Goal: Task Accomplishment & Management: Manage account settings

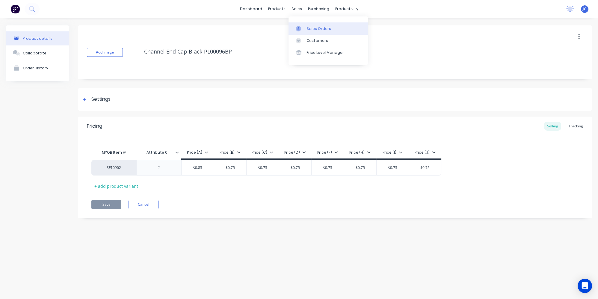
click at [299, 30] on icon at bounding box center [298, 28] width 5 height 5
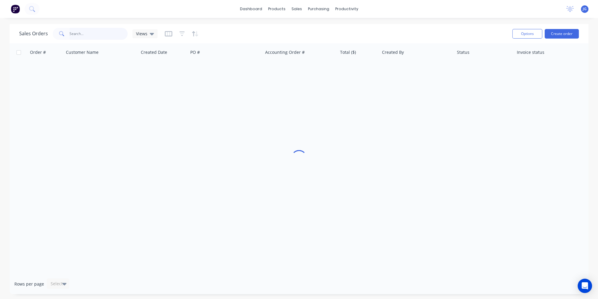
click at [104, 34] on input "text" at bounding box center [98, 34] width 58 height 12
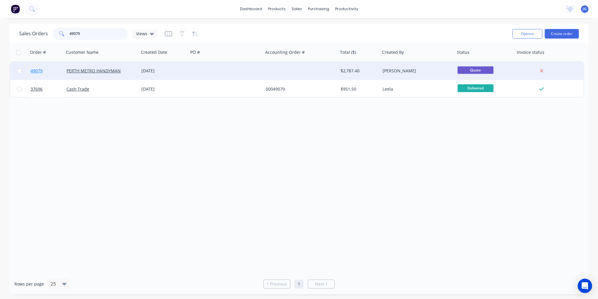
type input "49079"
click at [64, 65] on link "49079" at bounding box center [49, 71] width 36 height 18
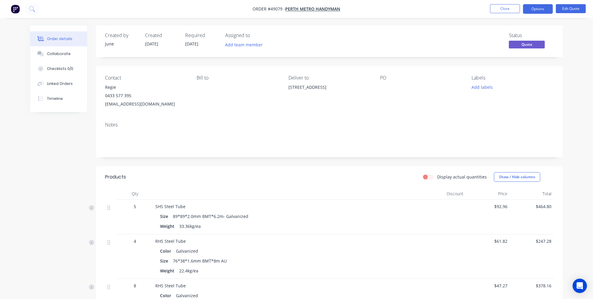
click at [319, 88] on div "[STREET_ADDRESS]" at bounding box center [330, 87] width 82 height 8
click at [295, 89] on div "[STREET_ADDRESS]" at bounding box center [330, 87] width 82 height 8
drag, startPoint x: 282, startPoint y: 87, endPoint x: 348, endPoint y: 87, distance: 66.2
click at [348, 87] on div "Contact Regie [PHONE_NUMBER] [EMAIL_ADDRESS][DOMAIN_NAME] [PERSON_NAME] to Deli…" at bounding box center [329, 91] width 467 height 51
click at [350, 90] on div "[STREET_ADDRESS]" at bounding box center [330, 87] width 82 height 8
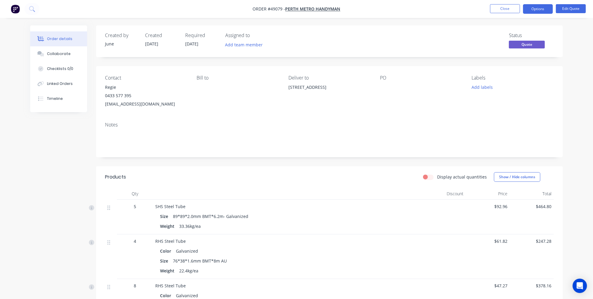
drag, startPoint x: 355, startPoint y: 86, endPoint x: 281, endPoint y: 86, distance: 73.4
click at [283, 88] on div "Contact Regie [PHONE_NUMBER] [EMAIL_ADDRESS][DOMAIN_NAME] [PERSON_NAME] to Deli…" at bounding box center [329, 91] width 467 height 51
drag, startPoint x: 286, startPoint y: 97, endPoint x: 327, endPoint y: 88, distance: 42.1
click at [286, 97] on div "Contact Regie [PHONE_NUMBER] [EMAIL_ADDRESS][DOMAIN_NAME] [PERSON_NAME] to Deli…" at bounding box center [329, 91] width 467 height 51
click at [331, 75] on div "Deliver to" at bounding box center [330, 78] width 82 height 6
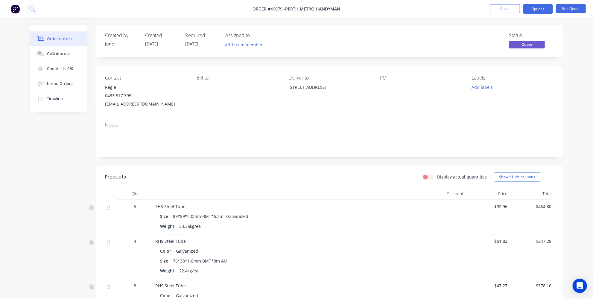
drag, startPoint x: 290, startPoint y: 89, endPoint x: 351, endPoint y: 89, distance: 62.0
click at [351, 89] on div "[STREET_ADDRESS]" at bounding box center [330, 87] width 82 height 8
copy div "[STREET_ADDRESS]"
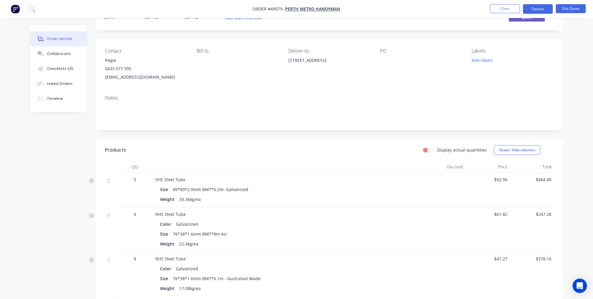
click at [305, 130] on div "Notes" at bounding box center [329, 110] width 467 height 40
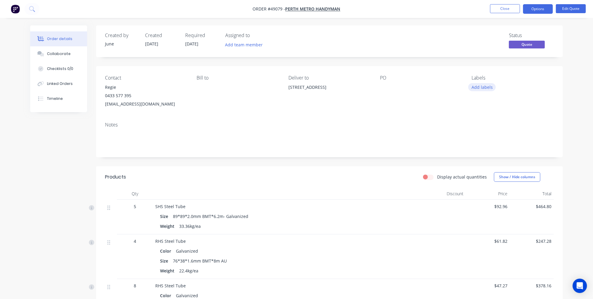
click at [478, 88] on button "Add labels" at bounding box center [483, 87] width 28 height 8
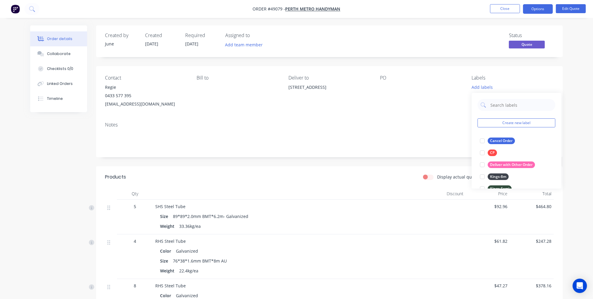
click at [528, 86] on div "Add labels" at bounding box center [513, 87] width 82 height 8
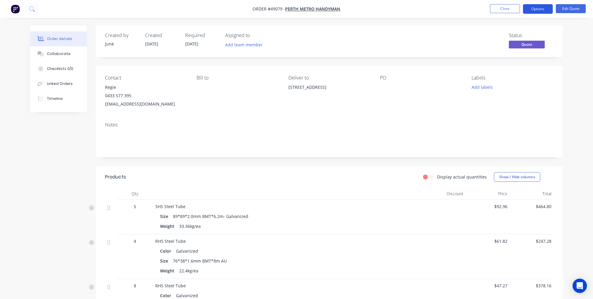
click at [535, 7] on button "Options" at bounding box center [538, 9] width 30 height 10
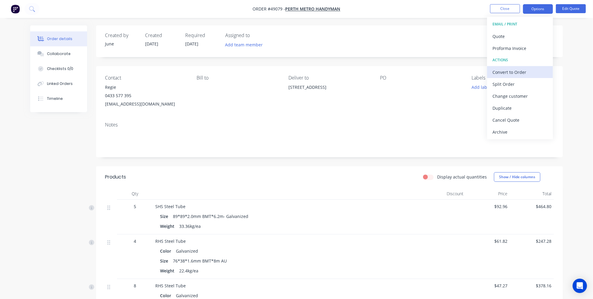
click at [510, 75] on div "Convert to Order" at bounding box center [520, 72] width 55 height 9
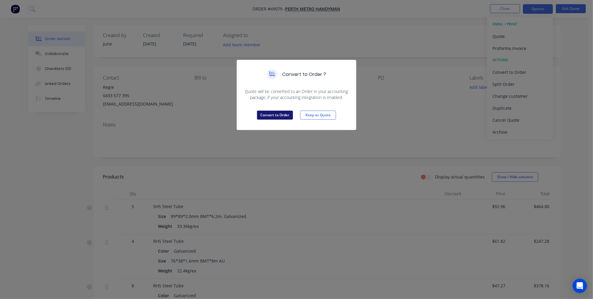
click at [280, 114] on button "Convert to Order" at bounding box center [275, 115] width 36 height 9
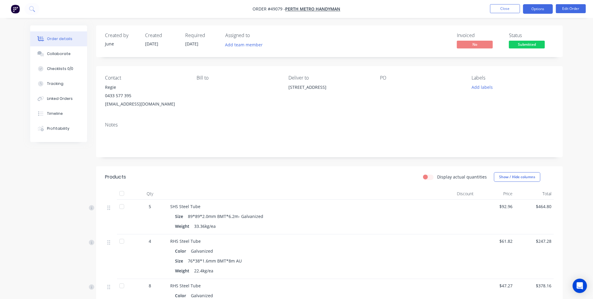
click at [532, 8] on button "Options" at bounding box center [538, 9] width 30 height 10
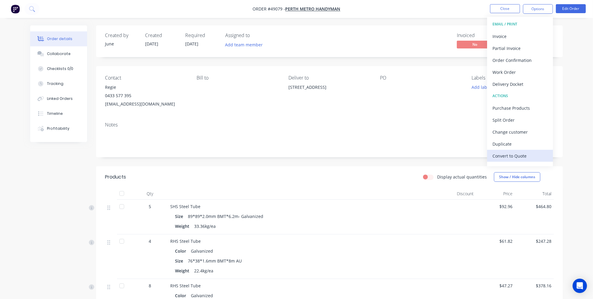
click at [503, 157] on div "Convert to Quote" at bounding box center [520, 156] width 55 height 9
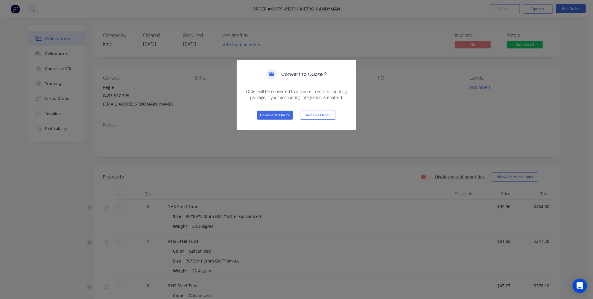
click at [403, 125] on div "Convert to Quote ? Order will be converted to a Quote in your accounting packag…" at bounding box center [296, 149] width 593 height 299
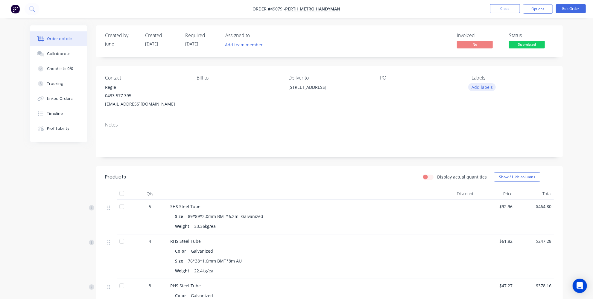
click at [487, 86] on button "Add labels" at bounding box center [483, 87] width 28 height 8
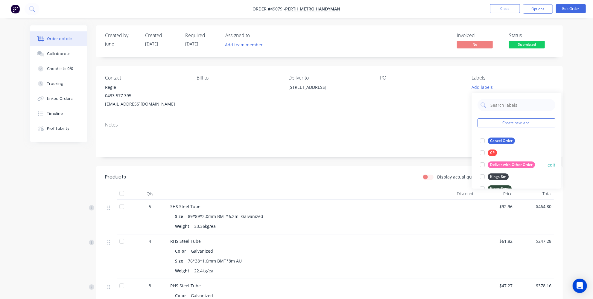
click at [487, 164] on div at bounding box center [483, 165] width 12 height 12
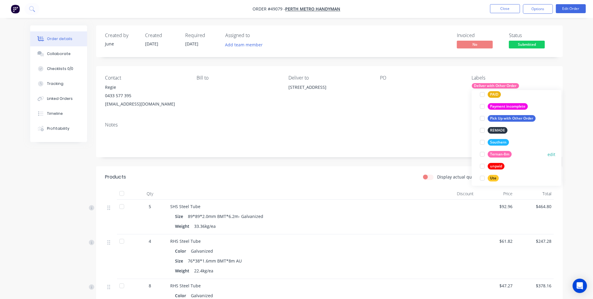
scroll to position [167, 0]
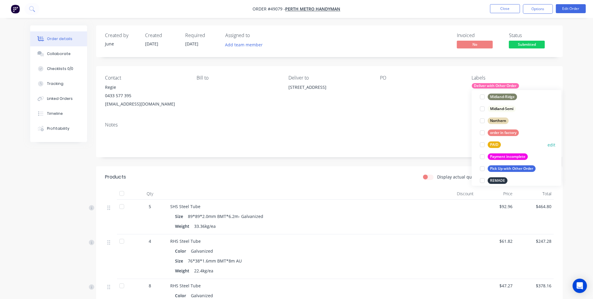
click at [483, 145] on div at bounding box center [483, 145] width 12 height 12
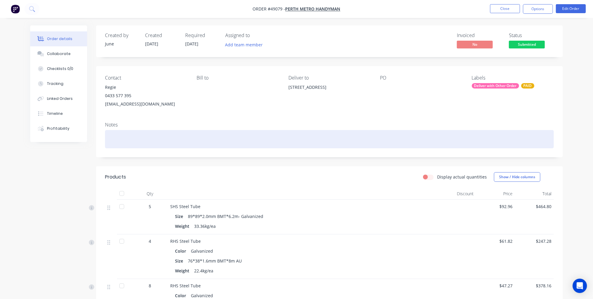
click at [428, 136] on div at bounding box center [329, 139] width 449 height 18
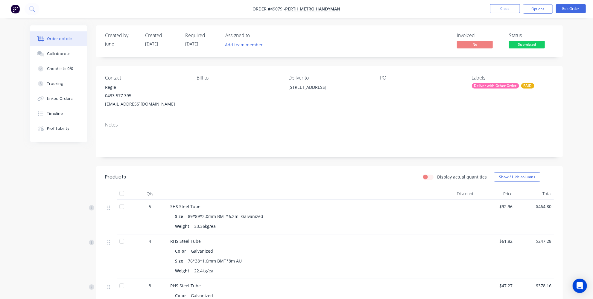
click at [542, 10] on button "Options" at bounding box center [538, 9] width 30 height 10
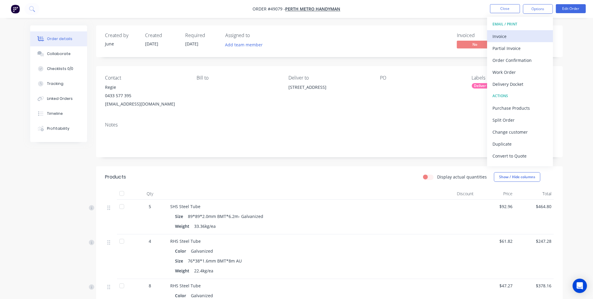
click at [499, 38] on div "Invoice" at bounding box center [520, 36] width 55 height 9
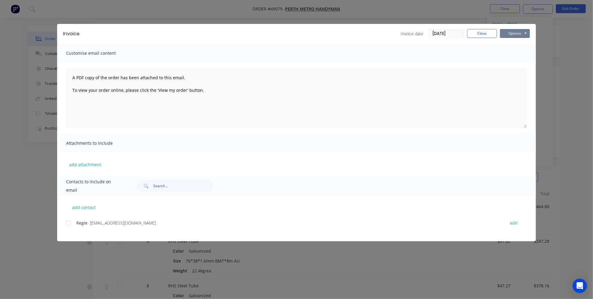
click at [506, 34] on button "Options" at bounding box center [515, 33] width 30 height 9
click at [69, 223] on div at bounding box center [69, 223] width 12 height 12
click at [521, 32] on button "Options" at bounding box center [515, 33] width 30 height 9
click at [516, 61] on button "Email" at bounding box center [519, 64] width 38 height 10
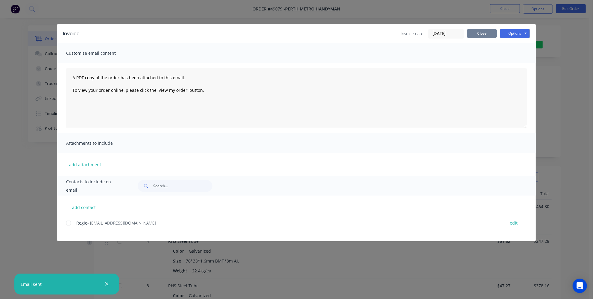
click at [484, 35] on button "Close" at bounding box center [482, 33] width 30 height 9
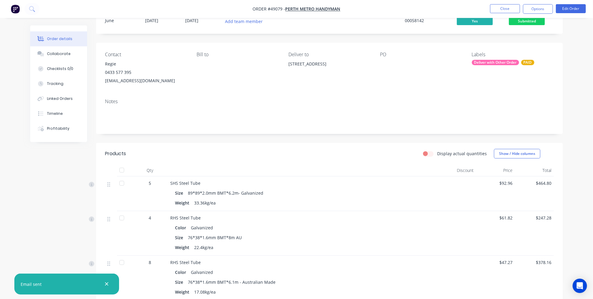
scroll to position [0, 0]
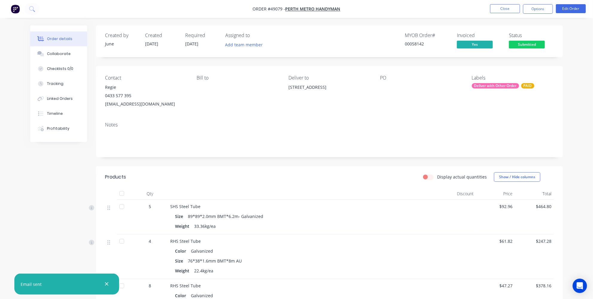
click at [207, 179] on div "Display actual quantities Show / Hide columns" at bounding box center [378, 177] width 354 height 10
click at [535, 9] on button "Options" at bounding box center [538, 9] width 30 height 10
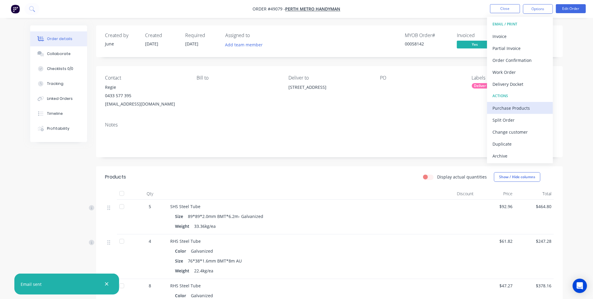
click at [511, 110] on div "Purchase Products" at bounding box center [520, 108] width 55 height 9
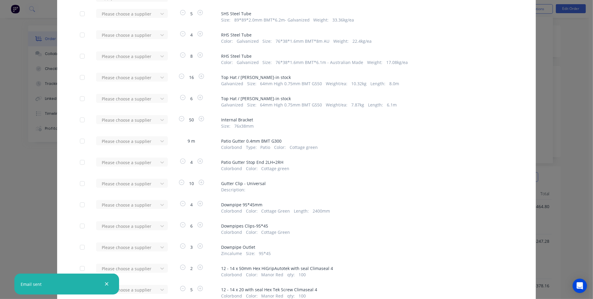
scroll to position [109, 0]
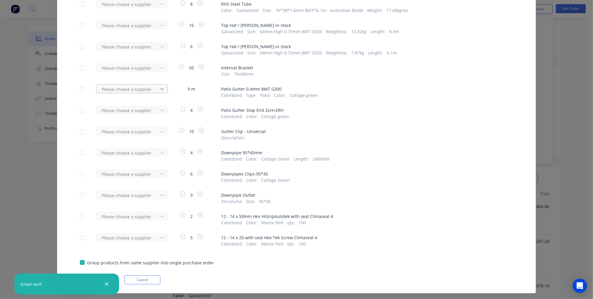
click at [157, 90] on div at bounding box center [162, 89] width 11 height 10
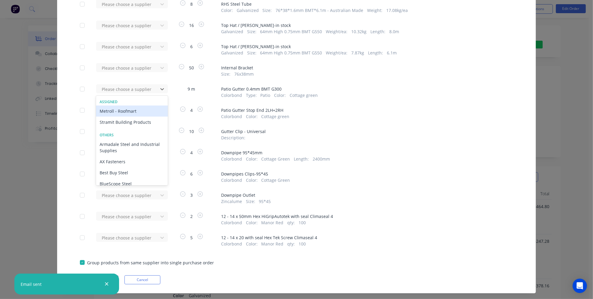
click at [142, 110] on div "Metroll - Roofmart" at bounding box center [132, 111] width 72 height 11
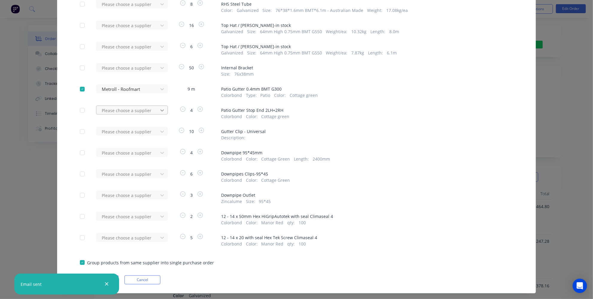
click at [164, 109] on div at bounding box center [162, 111] width 11 height 10
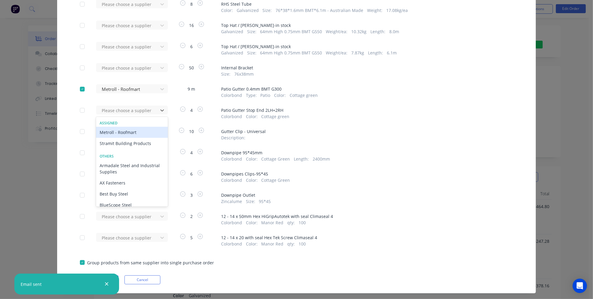
click at [138, 133] on div "Metroll - Roofmart" at bounding box center [132, 132] width 72 height 11
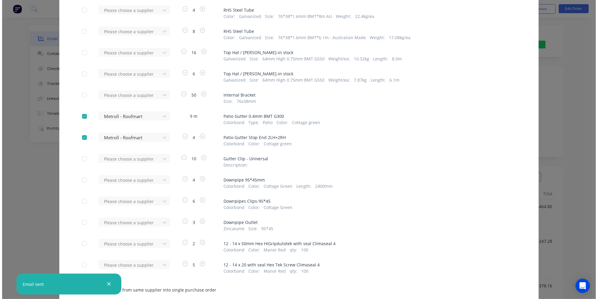
scroll to position [120, 0]
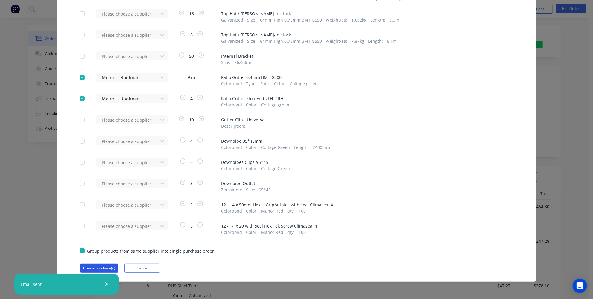
click at [100, 268] on button "Create purchase(s)" at bounding box center [99, 268] width 39 height 9
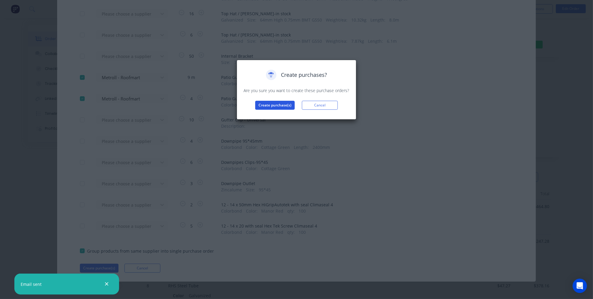
click at [275, 108] on button "Create purchase(s)" at bounding box center [275, 105] width 40 height 9
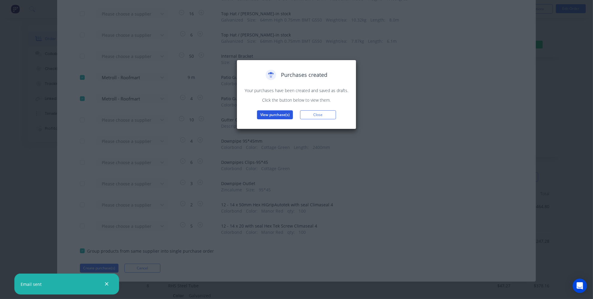
click at [270, 113] on button "View purchase(s)" at bounding box center [275, 114] width 36 height 9
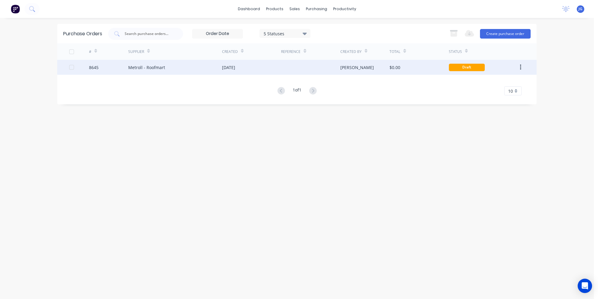
click at [235, 65] on div "[DATE]" at bounding box center [228, 67] width 13 height 6
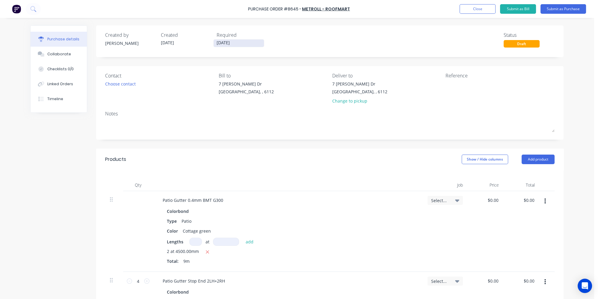
click at [217, 44] on input "[DATE]" at bounding box center [238, 43] width 50 height 7
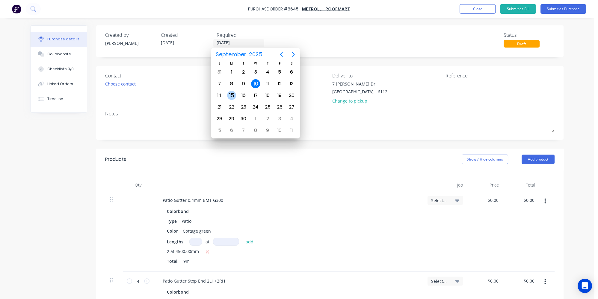
click at [232, 91] on div "15" at bounding box center [231, 95] width 9 height 9
type input "[DATE]"
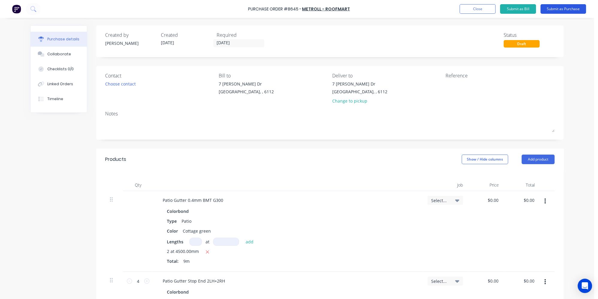
click at [557, 9] on button "Submit as Purchase" at bounding box center [563, 9] width 46 height 10
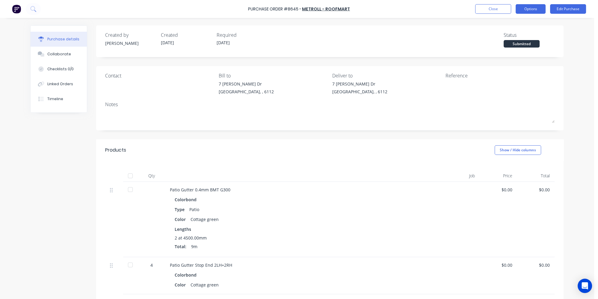
click at [525, 11] on button "Options" at bounding box center [530, 9] width 30 height 10
click at [506, 27] on div "Print / Email" at bounding box center [517, 24] width 46 height 9
click at [500, 46] on div "Without pricing" at bounding box center [517, 48] width 46 height 9
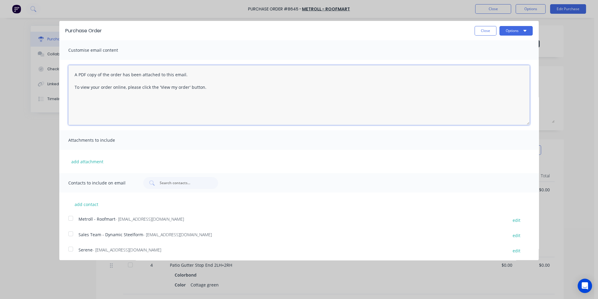
click at [74, 75] on textarea "A PDF copy of the order has been attached to this email. To view your order onl…" at bounding box center [298, 95] width 461 height 60
click at [70, 219] on div at bounding box center [71, 219] width 12 height 12
type textarea "Hey team , We have a new order please find attached PO #8645 A PDF copy of the …"
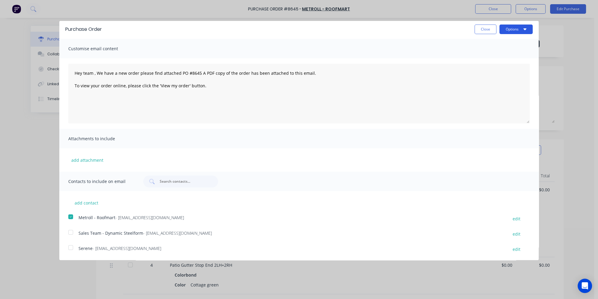
click at [515, 28] on button "Options" at bounding box center [515, 30] width 33 height 10
click at [489, 56] on div "Email" at bounding box center [504, 56] width 46 height 9
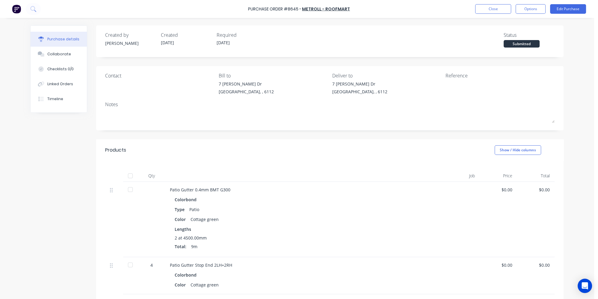
click at [266, 153] on div "Products Show / Hide columns" at bounding box center [329, 151] width 467 height 22
click at [294, 153] on div "Products Show / Hide columns" at bounding box center [329, 151] width 467 height 22
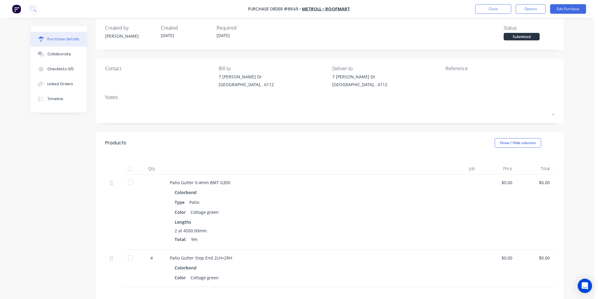
scroll to position [0, 0]
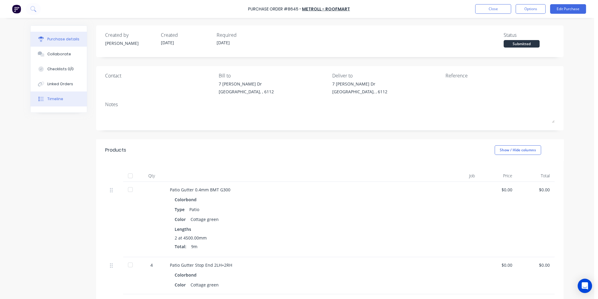
click at [55, 102] on button "Timeline" at bounding box center [59, 99] width 56 height 15
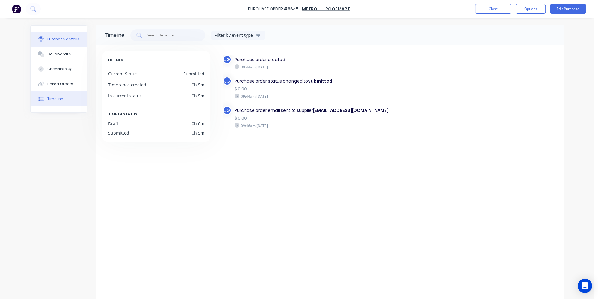
click at [56, 41] on div "Purchase details" at bounding box center [63, 39] width 32 height 5
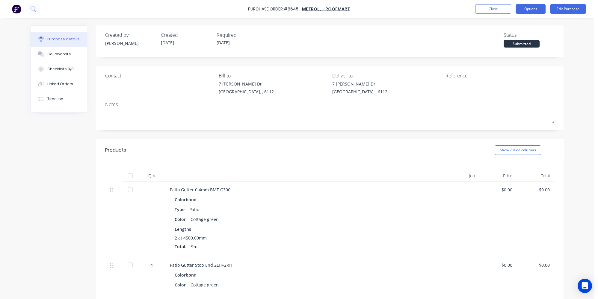
click at [531, 12] on button "Options" at bounding box center [530, 9] width 30 height 10
click at [586, 35] on div "Purchase Order #8645 - Metroll - Roofmart Close Options Edit Purchase Purchase …" at bounding box center [296, 149] width 593 height 299
click at [51, 99] on div "Timeline" at bounding box center [55, 98] width 16 height 5
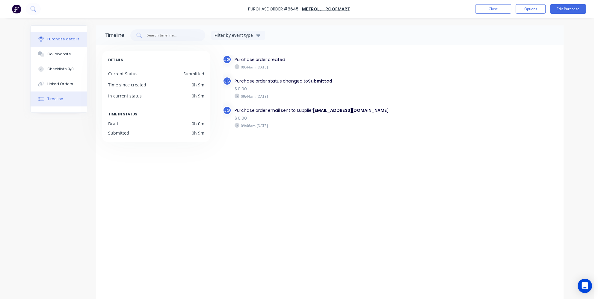
click at [57, 34] on button "Purchase details" at bounding box center [59, 39] width 56 height 15
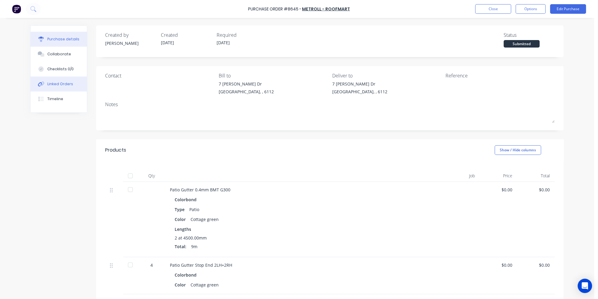
click at [59, 86] on div "Linked Orders" at bounding box center [60, 83] width 26 height 5
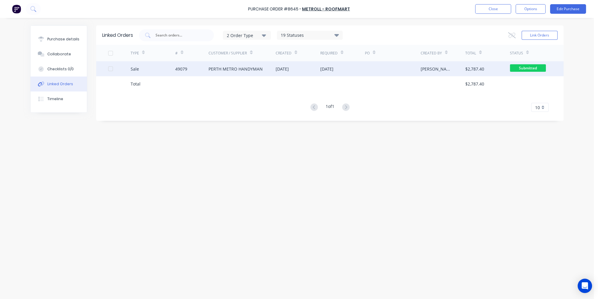
click at [143, 71] on div "Sale" at bounding box center [153, 68] width 45 height 15
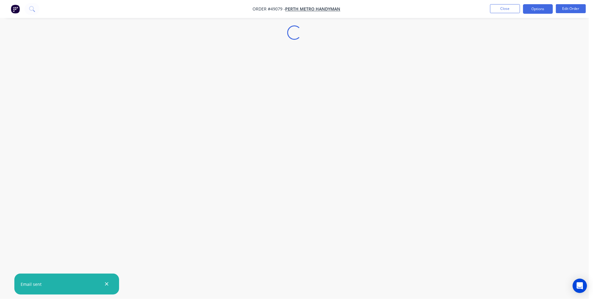
click at [546, 9] on button "Options" at bounding box center [538, 9] width 30 height 10
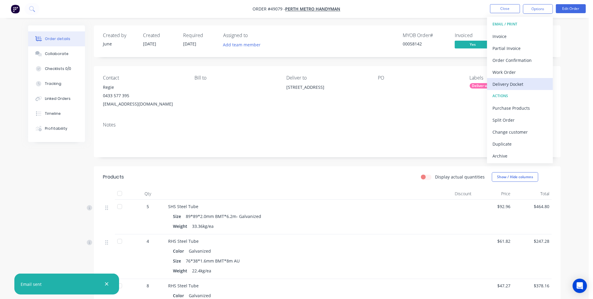
click at [507, 87] on div "Delivery Docket" at bounding box center [520, 84] width 55 height 9
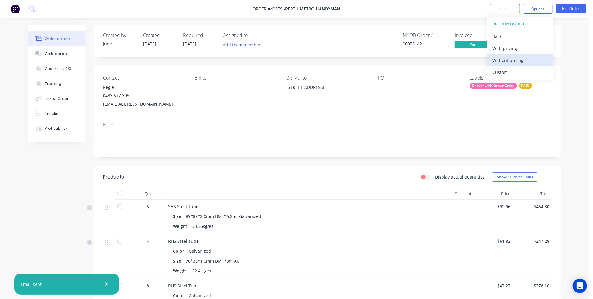
click at [511, 60] on div "Without pricing" at bounding box center [520, 60] width 55 height 9
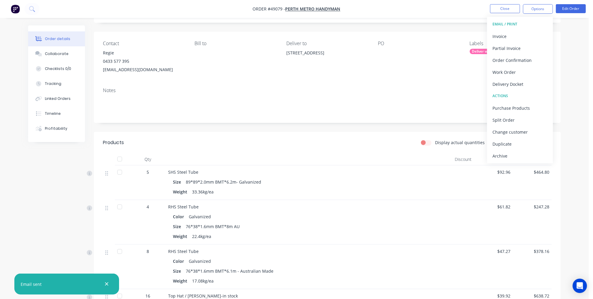
scroll to position [27, 0]
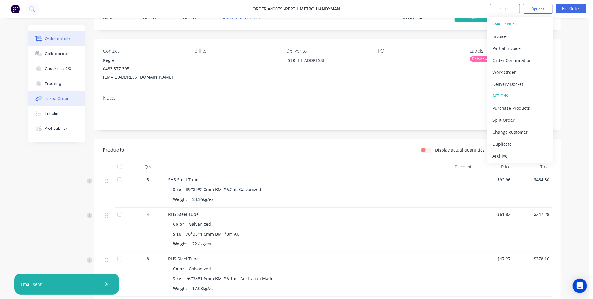
click at [37, 95] on button "Linked Orders" at bounding box center [56, 98] width 57 height 15
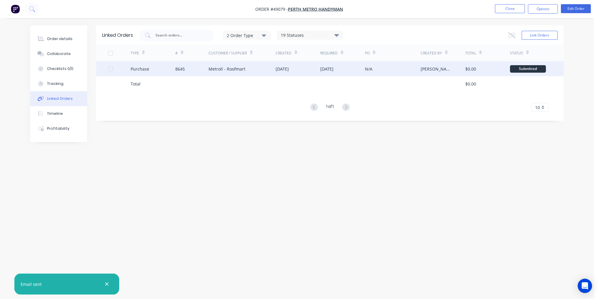
click at [172, 71] on div "Purchase" at bounding box center [153, 68] width 45 height 15
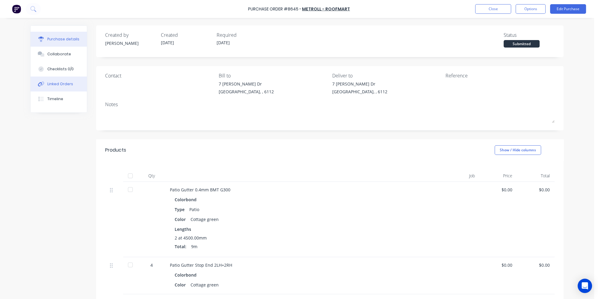
click at [54, 84] on div "Linked Orders" at bounding box center [60, 83] width 26 height 5
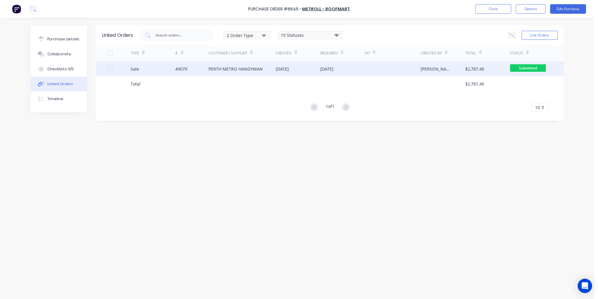
click at [154, 68] on div "Sale" at bounding box center [153, 68] width 45 height 15
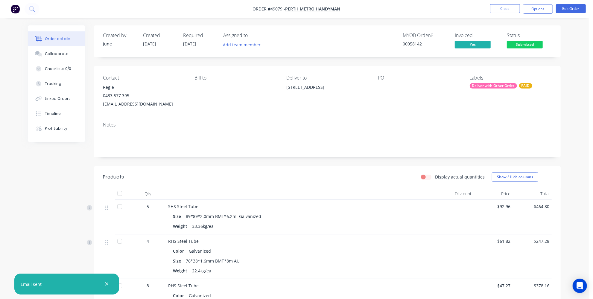
click at [185, 44] on span "[DATE]" at bounding box center [189, 44] width 13 height 6
click at [571, 5] on button "Edit Order" at bounding box center [571, 8] width 30 height 9
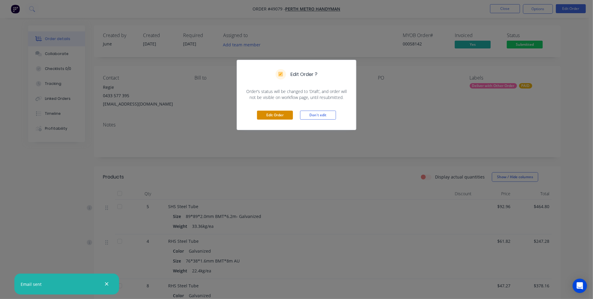
click at [279, 113] on button "Edit Order" at bounding box center [275, 115] width 36 height 9
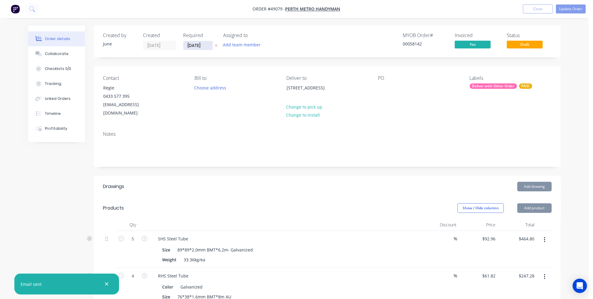
click at [194, 42] on input "[DATE]" at bounding box center [198, 45] width 29 height 9
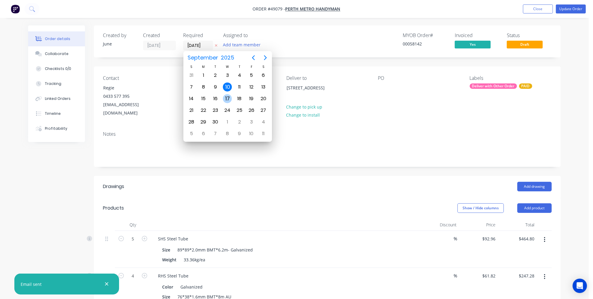
click at [225, 97] on div "17" at bounding box center [227, 98] width 9 height 9
type input "[DATE]"
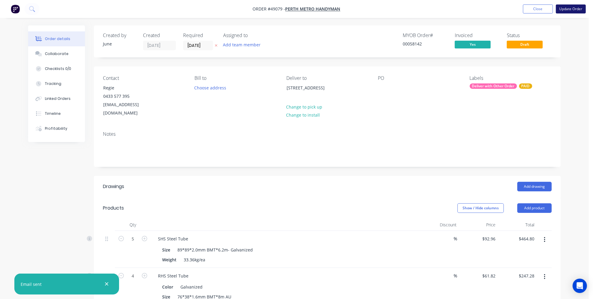
click at [585, 10] on button "Update Order" at bounding box center [571, 8] width 30 height 9
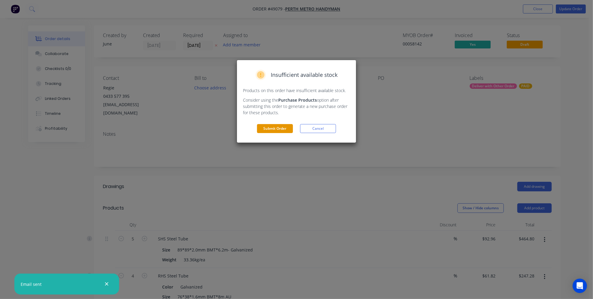
click at [277, 125] on button "Submit Order" at bounding box center [275, 128] width 36 height 9
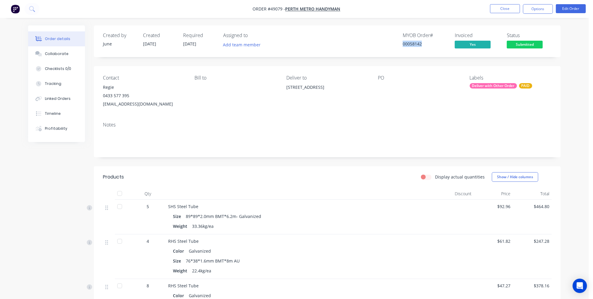
drag, startPoint x: 428, startPoint y: 43, endPoint x: 394, endPoint y: 44, distance: 33.2
click at [394, 44] on div "MYOB Order # 00058142 Invoiced Yes Status Submitted" at bounding box center [417, 41] width 269 height 17
copy div "00058142"
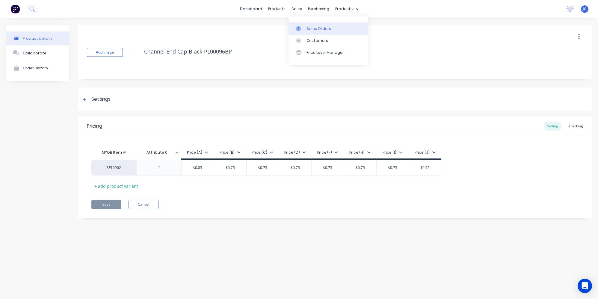
click at [302, 26] on div at bounding box center [300, 28] width 9 height 5
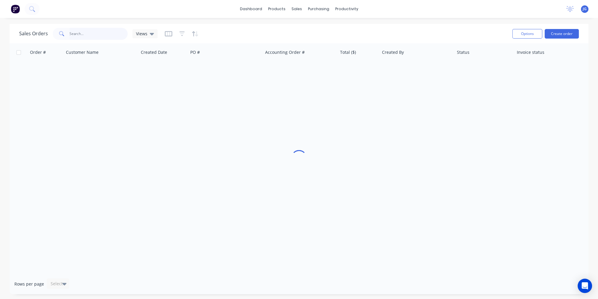
click at [102, 30] on input "text" at bounding box center [98, 34] width 58 height 12
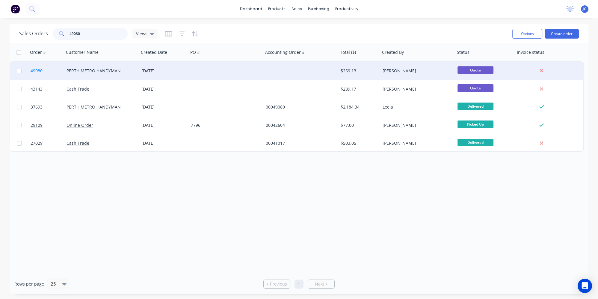
type input "49080"
click at [57, 71] on link "49080" at bounding box center [49, 71] width 36 height 18
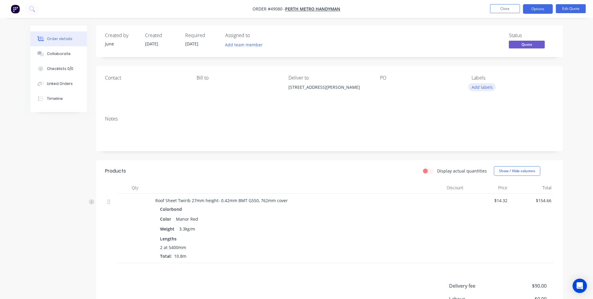
click at [475, 87] on button "Add labels" at bounding box center [483, 87] width 28 height 8
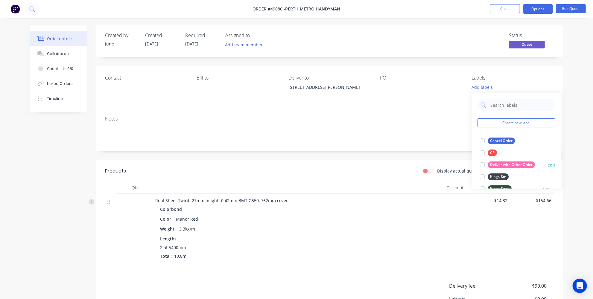
click at [483, 166] on div at bounding box center [483, 165] width 12 height 12
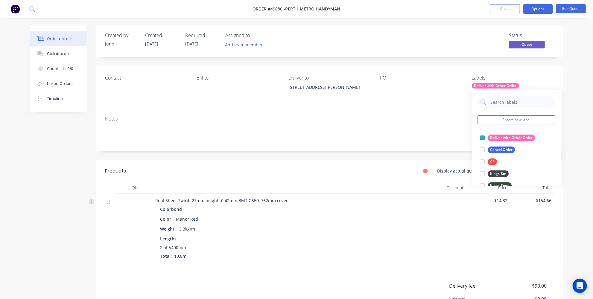
click at [378, 165] on header "Products Display actual quantities Show / Hide columns" at bounding box center [329, 171] width 467 height 22
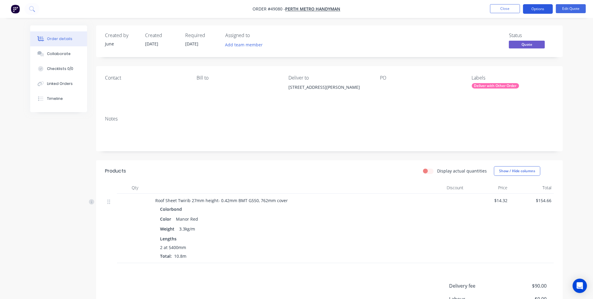
click at [546, 6] on button "Options" at bounding box center [538, 9] width 30 height 10
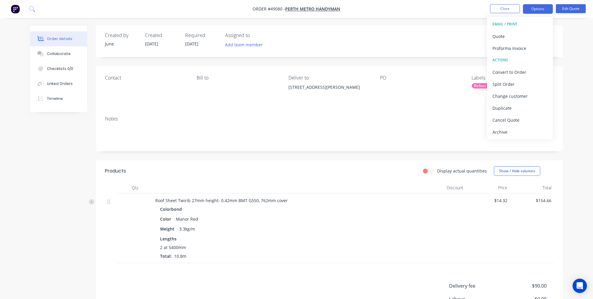
click at [563, 29] on div "Created by June Created 10/09/25 Required 10/09/25 Assigned to Add team member …" at bounding box center [329, 41] width 467 height 32
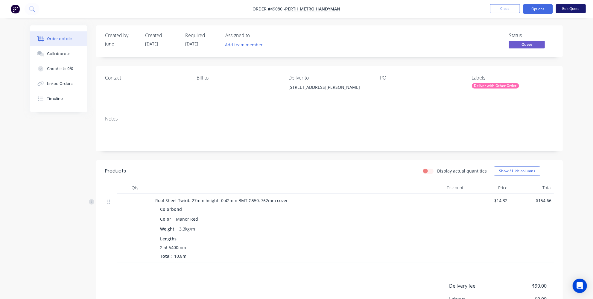
click at [571, 7] on button "Edit Quote" at bounding box center [571, 8] width 30 height 9
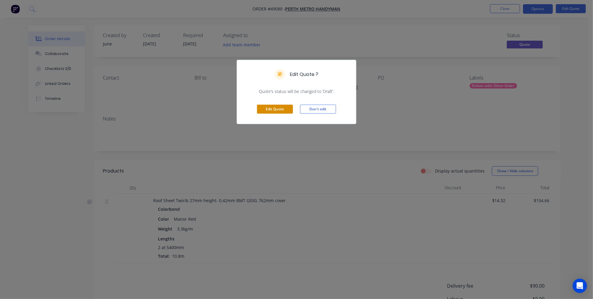
click at [277, 108] on button "Edit Quote" at bounding box center [275, 109] width 36 height 9
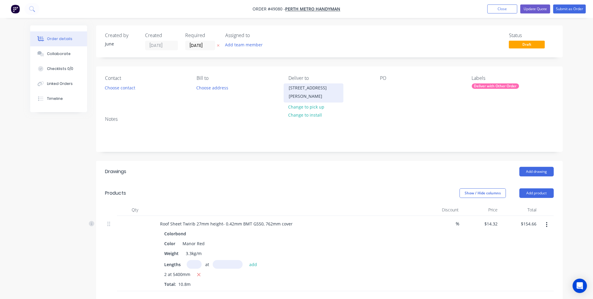
click at [308, 94] on div "9 Asmus Ct, Midvale WA 6056" at bounding box center [314, 92] width 50 height 17
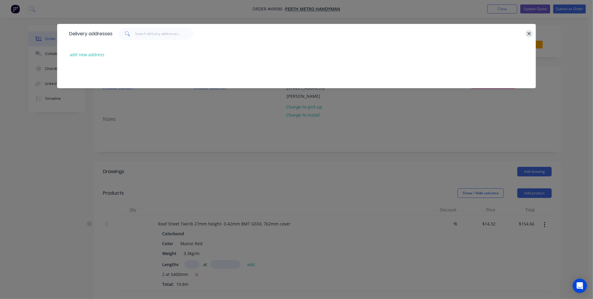
click at [529, 35] on icon "button" at bounding box center [530, 33] width 4 height 5
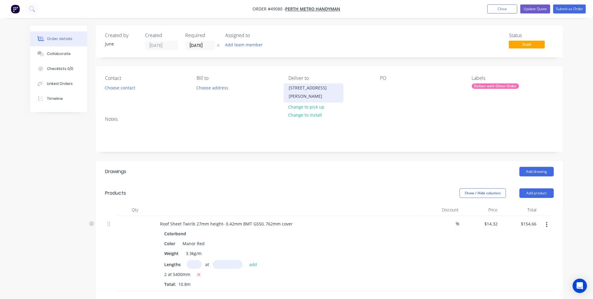
click at [312, 95] on div "9 Asmus Ct, Midvale WA 6056" at bounding box center [314, 92] width 50 height 17
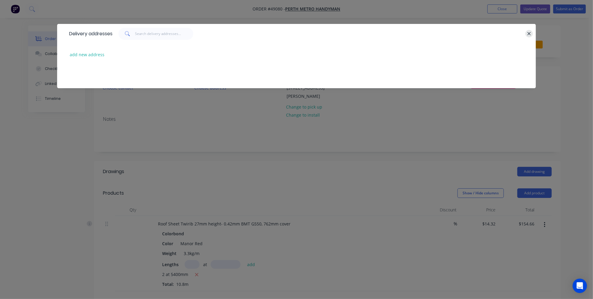
drag, startPoint x: 535, startPoint y: 34, endPoint x: 529, endPoint y: 33, distance: 6.0
click at [534, 34] on div "Delivery addresses" at bounding box center [296, 33] width 479 height 19
click at [529, 32] on icon "button" at bounding box center [530, 33] width 4 height 5
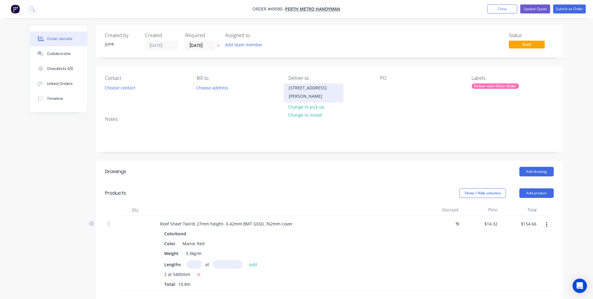
click at [314, 89] on div "9 Asmus Ct, Midvale WA 6056" at bounding box center [314, 92] width 50 height 17
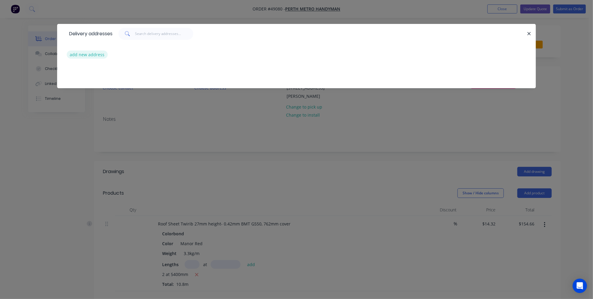
click at [85, 54] on button "add new address" at bounding box center [87, 55] width 41 height 8
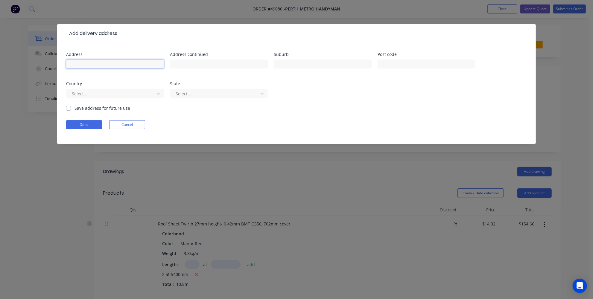
click at [117, 68] on input "text" at bounding box center [115, 64] width 98 height 9
paste input "[STREET_ADDRESS]"
click at [135, 63] on input "[STREET_ADDRESS]" at bounding box center [115, 64] width 98 height 9
drag, startPoint x: 135, startPoint y: 64, endPoint x: 102, endPoint y: 61, distance: 33.7
click at [102, 61] on input "[STREET_ADDRESS]" at bounding box center [115, 64] width 98 height 9
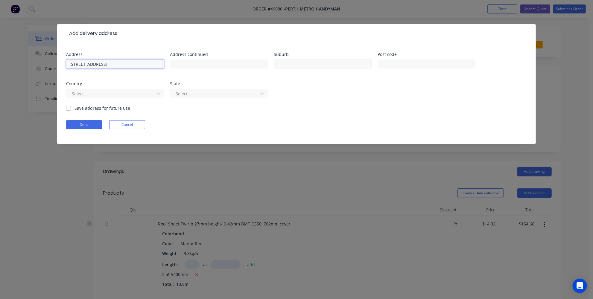
type input "[STREET_ADDRESS]"
click at [312, 62] on input "text" at bounding box center [323, 64] width 98 height 9
paste input "HELENA VALLEY"
type input "HELENA VALLEY"
drag, startPoint x: 154, startPoint y: 61, endPoint x: 105, endPoint y: 57, distance: 48.4
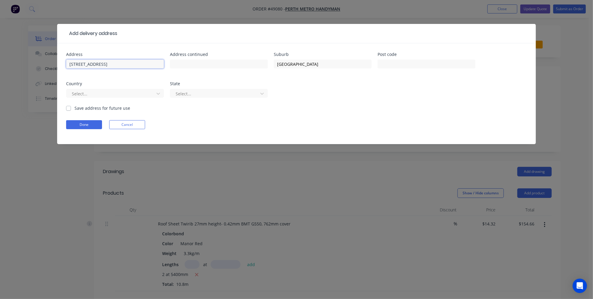
click at [116, 60] on input "[STREET_ADDRESS]" at bounding box center [115, 64] width 98 height 9
type input "4 RIVERDALE RD"
click at [419, 63] on input "text" at bounding box center [427, 64] width 98 height 9
click at [146, 89] on div "Select..." at bounding box center [111, 93] width 84 height 9
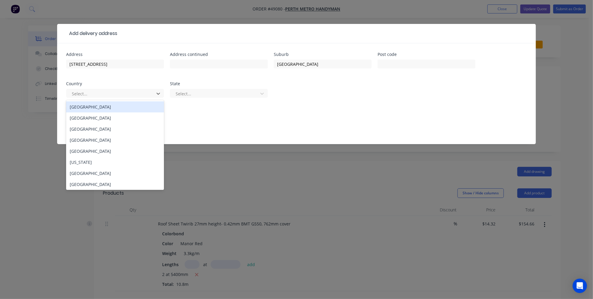
click at [123, 107] on div "Australia" at bounding box center [115, 106] width 98 height 11
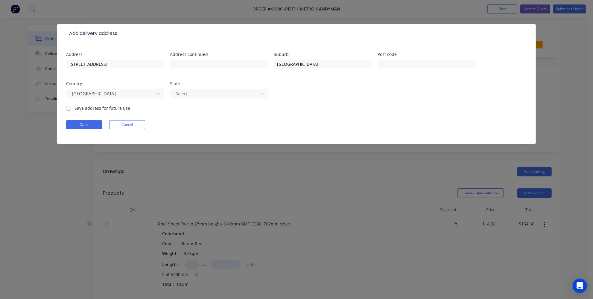
click at [204, 87] on div "State Select..." at bounding box center [219, 93] width 98 height 23
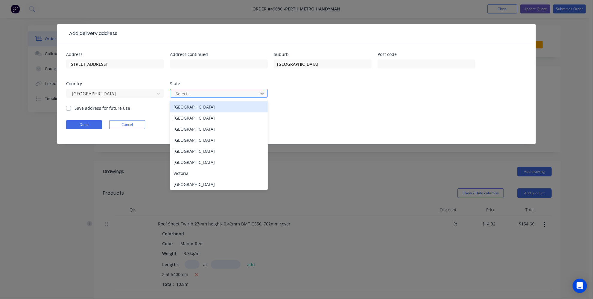
click at [203, 92] on div at bounding box center [215, 93] width 80 height 7
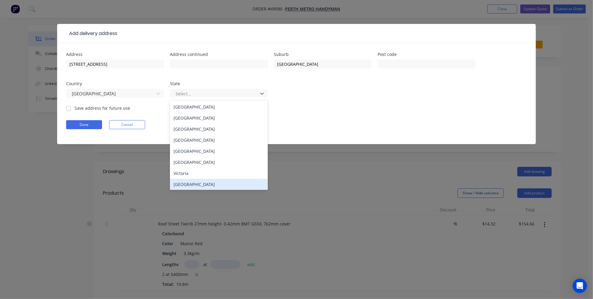
click at [194, 184] on div "Western Australia" at bounding box center [219, 184] width 98 height 11
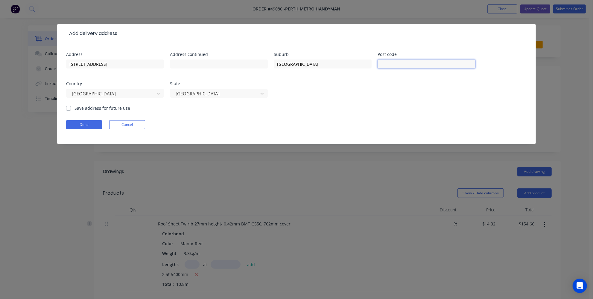
click at [429, 64] on input "text" at bounding box center [427, 64] width 98 height 9
type input "6056"
click at [376, 93] on div "Address 4 RIVERDALE RD Address continued Suburb HELENA VALLEY Post code 6056 Co…" at bounding box center [296, 78] width 461 height 53
click at [83, 123] on button "Done" at bounding box center [84, 124] width 36 height 9
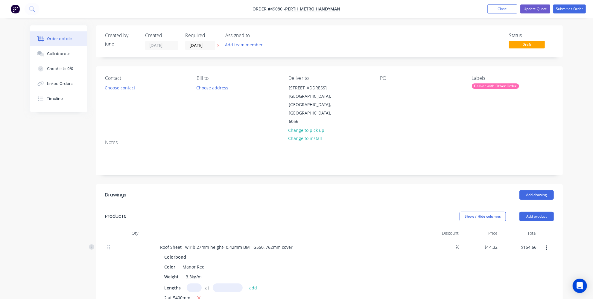
click at [304, 154] on div "Notes" at bounding box center [329, 155] width 467 height 40
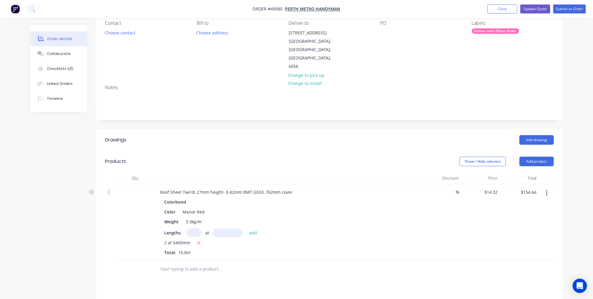
scroll to position [109, 0]
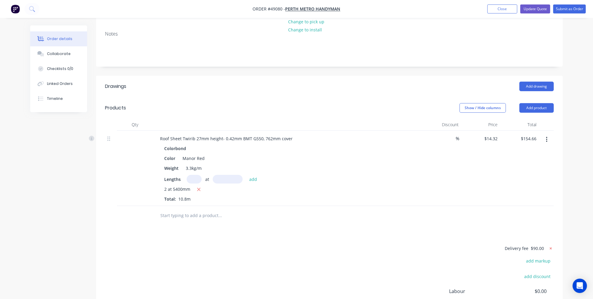
click at [549, 246] on icon at bounding box center [551, 249] width 6 height 6
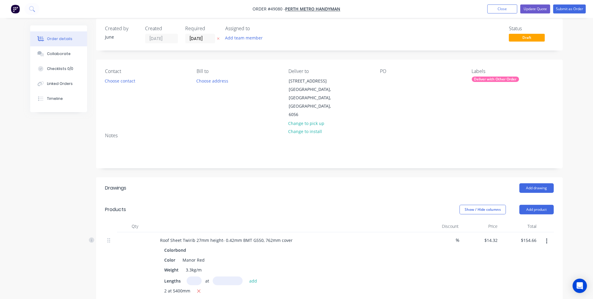
scroll to position [0, 0]
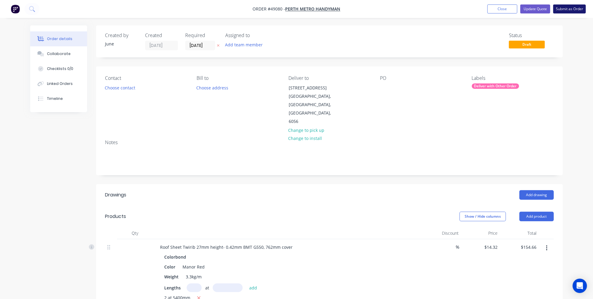
click at [568, 8] on button "Submit as Order" at bounding box center [570, 8] width 33 height 9
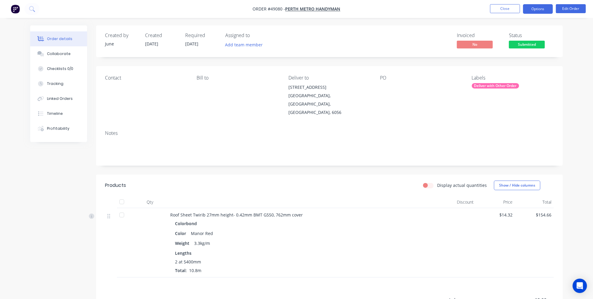
click at [542, 10] on button "Options" at bounding box center [538, 9] width 30 height 10
click at [198, 42] on span "[DATE]" at bounding box center [191, 44] width 13 height 6
click at [544, 8] on button "Options" at bounding box center [538, 9] width 30 height 10
click at [575, 23] on div "Order details Collaborate Checklists 0/0 Tracking Linked Orders Timeline Profit…" at bounding box center [296, 185] width 593 height 371
click at [578, 8] on button "Edit Order" at bounding box center [571, 8] width 30 height 9
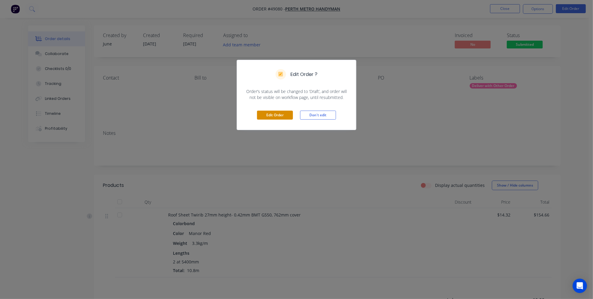
click at [282, 112] on button "Edit Order" at bounding box center [275, 115] width 36 height 9
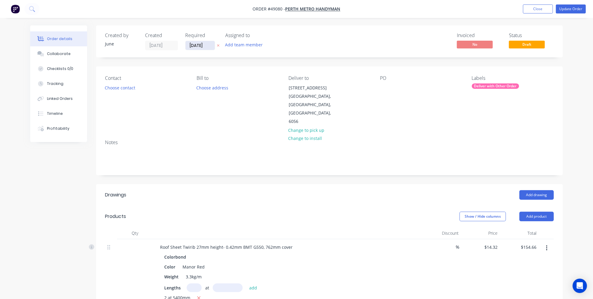
click at [202, 46] on input "[DATE]" at bounding box center [200, 45] width 29 height 9
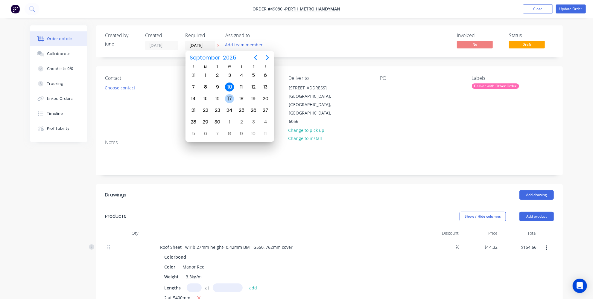
click at [231, 97] on div "17" at bounding box center [229, 98] width 9 height 9
type input "[DATE]"
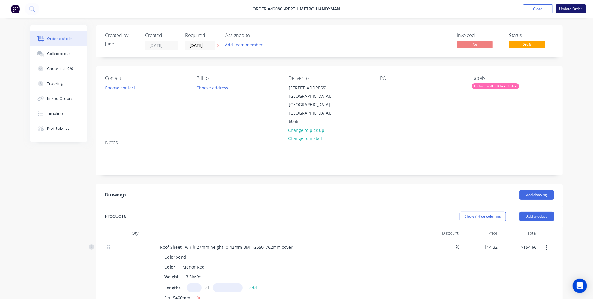
click at [576, 13] on button "Update Order" at bounding box center [571, 8] width 30 height 9
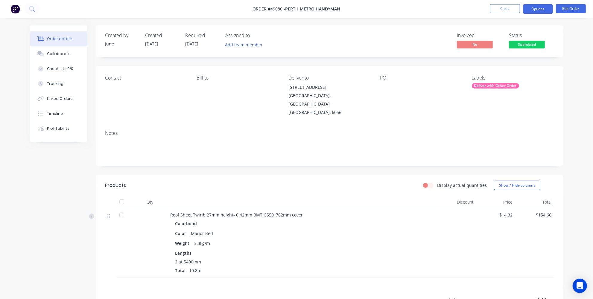
click at [540, 11] on button "Options" at bounding box center [538, 9] width 30 height 10
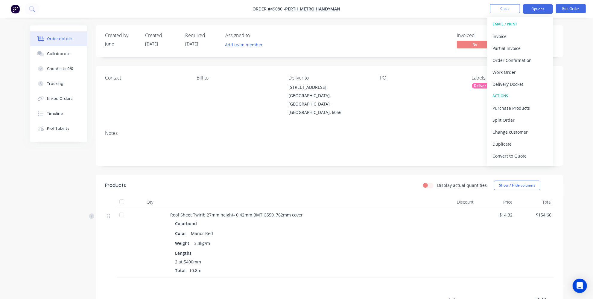
click at [539, 8] on button "Options" at bounding box center [538, 9] width 30 height 10
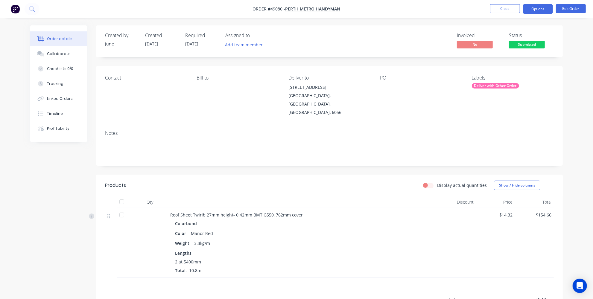
click at [537, 10] on button "Options" at bounding box center [538, 9] width 30 height 10
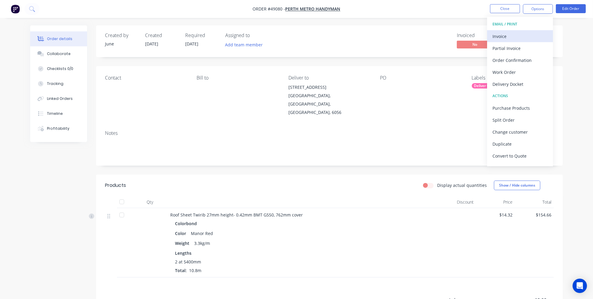
click at [514, 36] on div "Invoice" at bounding box center [520, 36] width 55 height 9
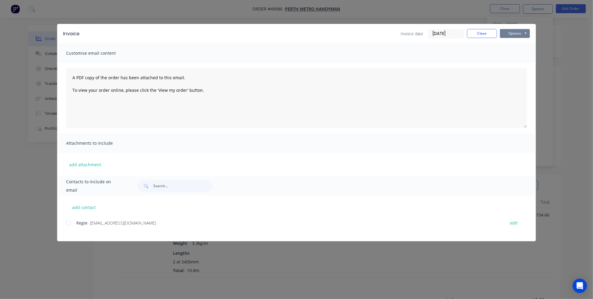
click at [516, 32] on button "Options" at bounding box center [515, 33] width 30 height 9
drag, startPoint x: 71, startPoint y: 224, endPoint x: 74, endPoint y: 219, distance: 5.6
click at [71, 224] on div at bounding box center [69, 223] width 12 height 12
click at [508, 31] on button "Options" at bounding box center [515, 33] width 30 height 9
click at [517, 61] on button "Email" at bounding box center [519, 64] width 38 height 10
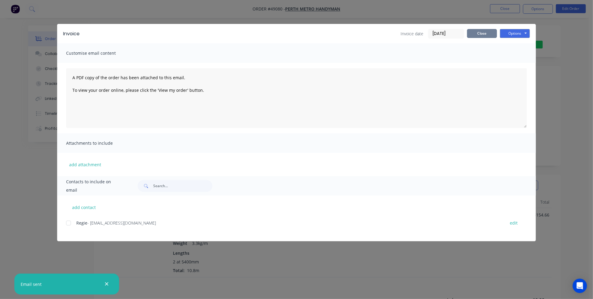
click at [489, 34] on button "Close" at bounding box center [482, 33] width 30 height 9
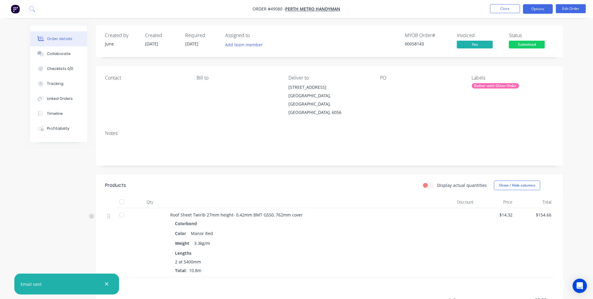
click at [536, 11] on button "Options" at bounding box center [538, 9] width 30 height 10
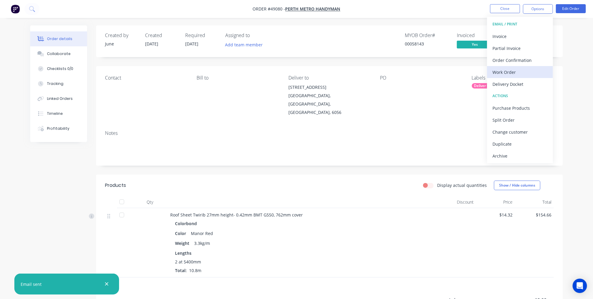
click at [505, 72] on div "Work Order" at bounding box center [520, 72] width 55 height 9
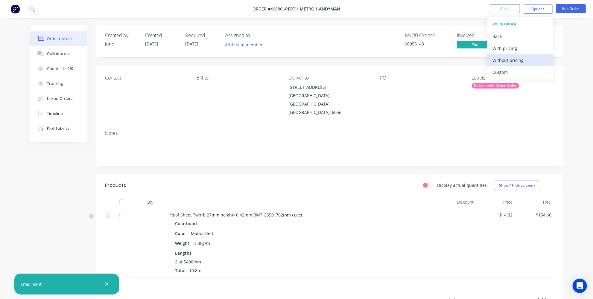
click at [504, 61] on div "Without pricing" at bounding box center [520, 60] width 55 height 9
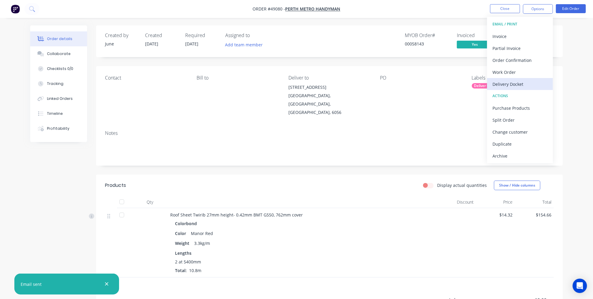
click at [511, 83] on div "Delivery Docket" at bounding box center [520, 84] width 55 height 9
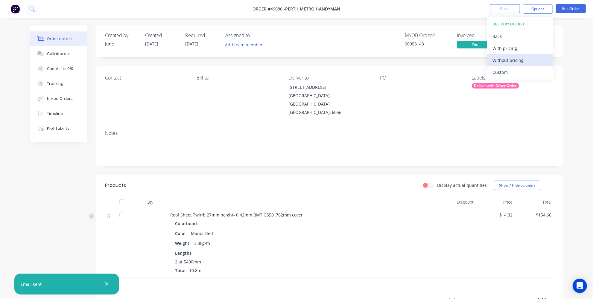
click at [509, 64] on div "Without pricing" at bounding box center [520, 60] width 55 height 9
click at [289, 181] on div "Display actual quantities Show / Hide columns" at bounding box center [378, 186] width 354 height 10
click at [376, 181] on div "Display actual quantities Show / Hide columns" at bounding box center [378, 186] width 354 height 10
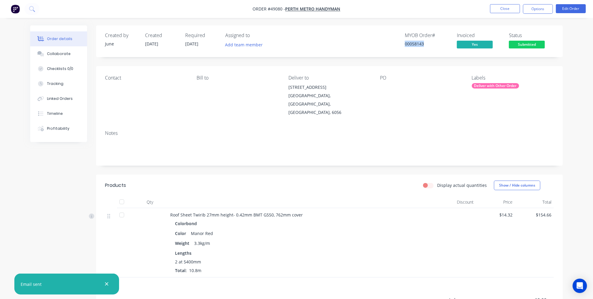
drag, startPoint x: 430, startPoint y: 43, endPoint x: 396, endPoint y: 44, distance: 33.6
click at [396, 44] on div "MYOB Order # 00058143 Invoiced Yes Status Submitted" at bounding box center [419, 41] width 269 height 17
copy div "00058143"
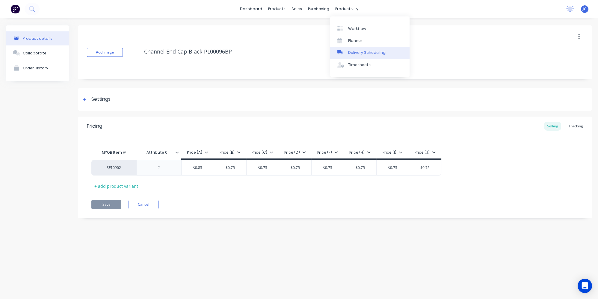
click at [355, 51] on div "Delivery Scheduling" at bounding box center [366, 52] width 37 height 5
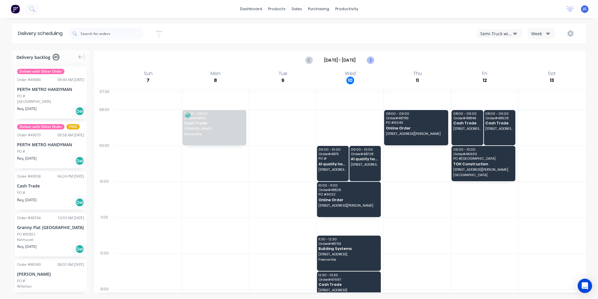
click at [374, 60] on button "Next page" at bounding box center [370, 60] width 12 height 12
type input "Sep 14 - Sep 20"
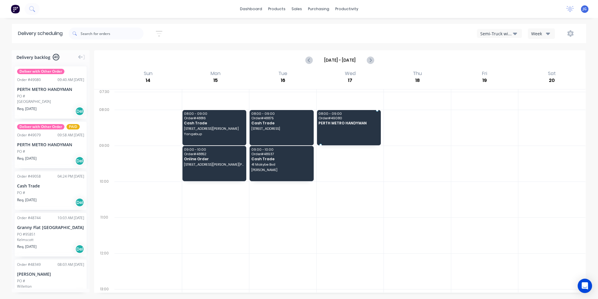
drag, startPoint x: 49, startPoint y: 96, endPoint x: 341, endPoint y: 117, distance: 292.7
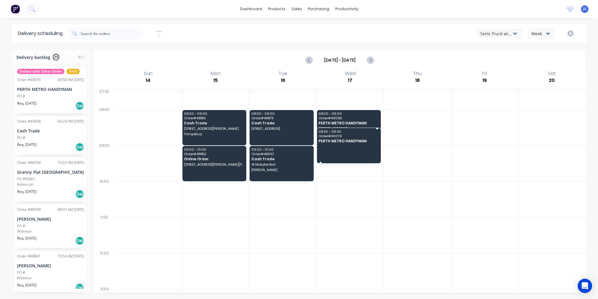
drag, startPoint x: 61, startPoint y: 93, endPoint x: 343, endPoint y: 132, distance: 284.8
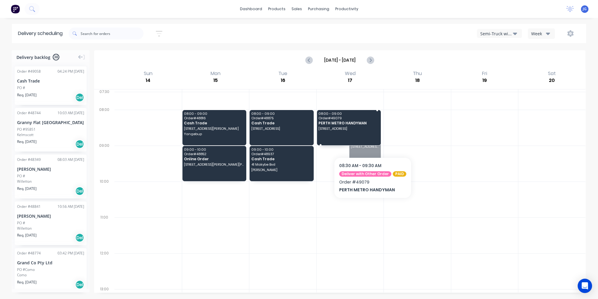
drag, startPoint x: 371, startPoint y: 146, endPoint x: 369, endPoint y: 126, distance: 20.2
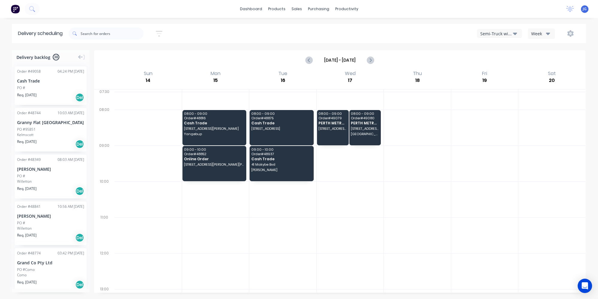
click at [420, 133] on div at bounding box center [417, 128] width 67 height 36
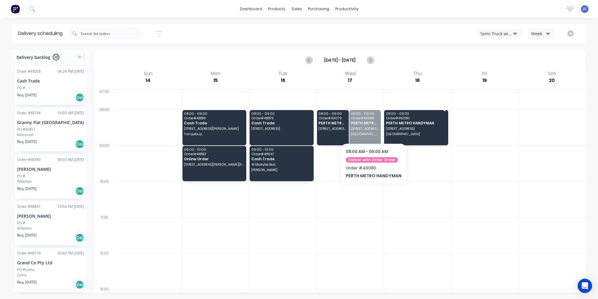
drag, startPoint x: 369, startPoint y: 128, endPoint x: 439, endPoint y: 125, distance: 70.1
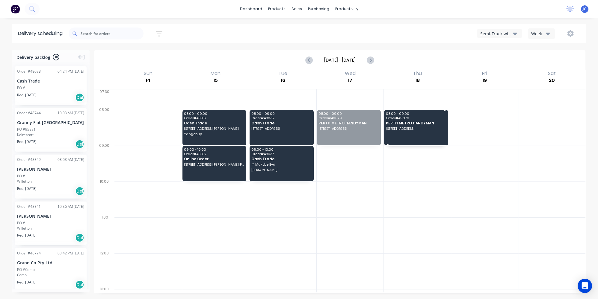
drag, startPoint x: 335, startPoint y: 127, endPoint x: 407, endPoint y: 121, distance: 71.8
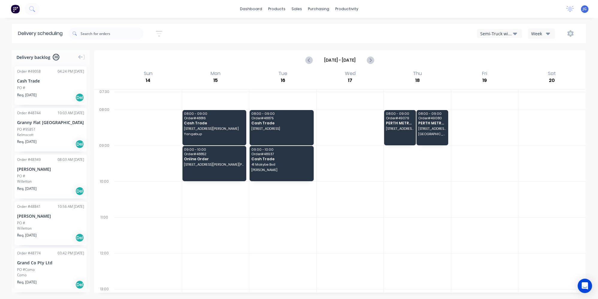
click at [346, 150] on div at bounding box center [349, 164] width 67 height 36
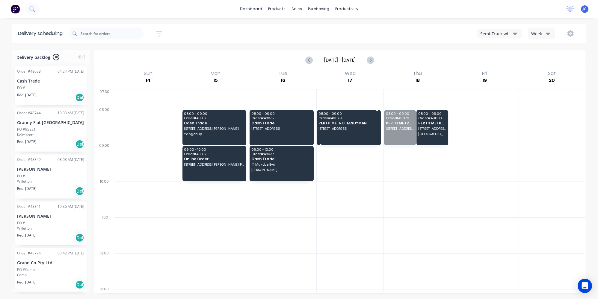
drag, startPoint x: 397, startPoint y: 121, endPoint x: 349, endPoint y: 123, distance: 48.2
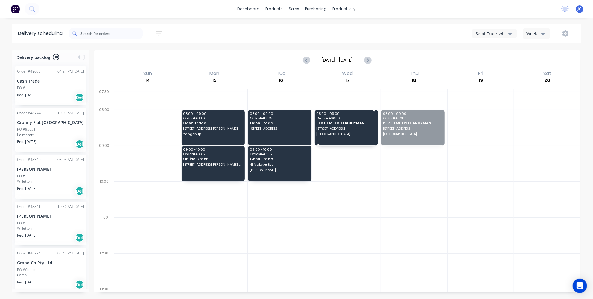
drag, startPoint x: 422, startPoint y: 119, endPoint x: 364, endPoint y: 121, distance: 58.7
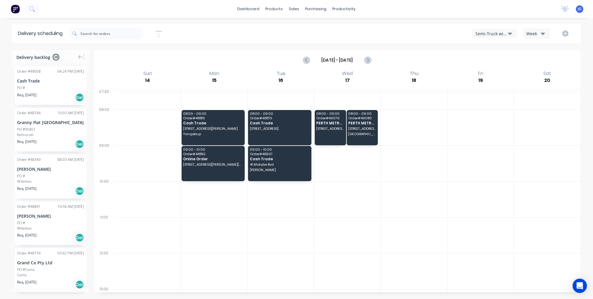
click at [358, 176] on div at bounding box center [348, 164] width 66 height 36
click at [356, 193] on div at bounding box center [348, 200] width 66 height 36
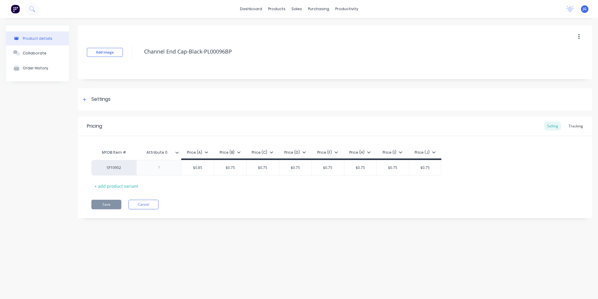
type textarea "x"
click at [354, 56] on link "Delivery Scheduling" at bounding box center [369, 53] width 79 height 12
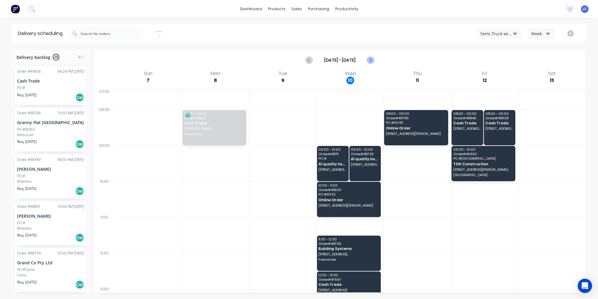
click at [370, 58] on icon "Next page" at bounding box center [369, 60] width 7 height 7
type input "Sep 14 - Sep 20"
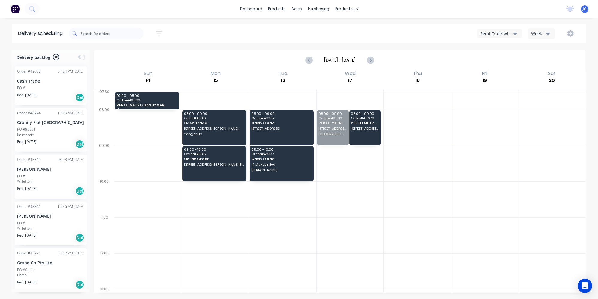
drag, startPoint x: 332, startPoint y: 120, endPoint x: 49, endPoint y: 83, distance: 285.1
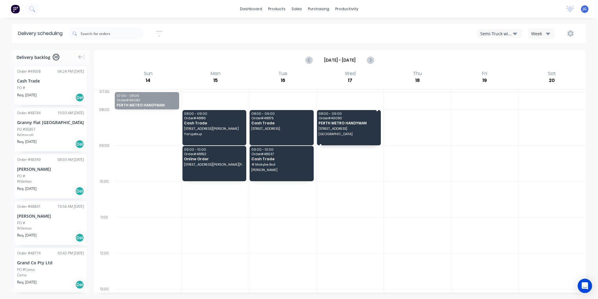
drag, startPoint x: 160, startPoint y: 101, endPoint x: 371, endPoint y: 141, distance: 214.0
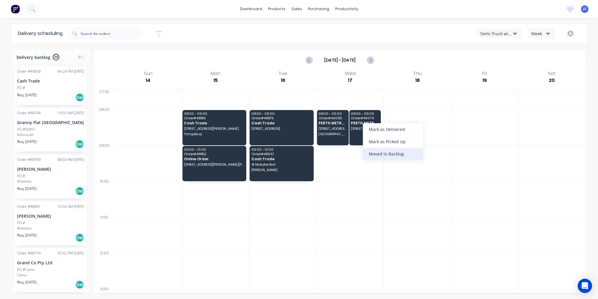
click at [378, 156] on div "Moved to Backlog" at bounding box center [393, 154] width 60 height 12
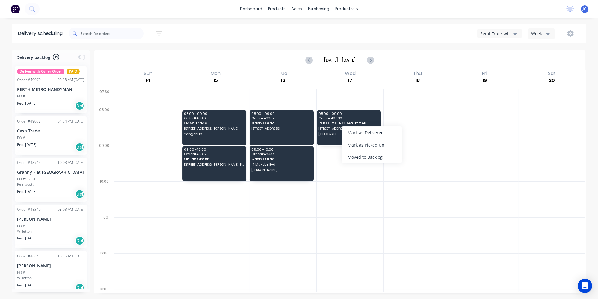
click at [372, 156] on div "Moved to Backlog" at bounding box center [371, 157] width 60 height 12
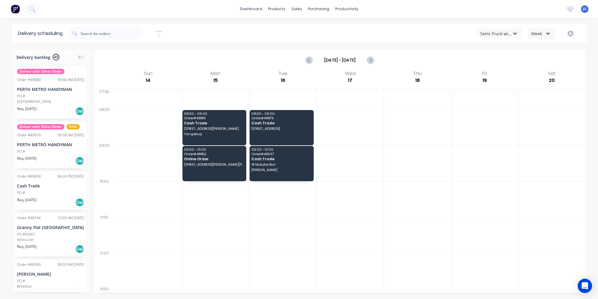
click at [516, 32] on icon "button" at bounding box center [515, 33] width 4 height 7
click at [489, 74] on div "Utes Delivery" at bounding box center [506, 73] width 59 height 12
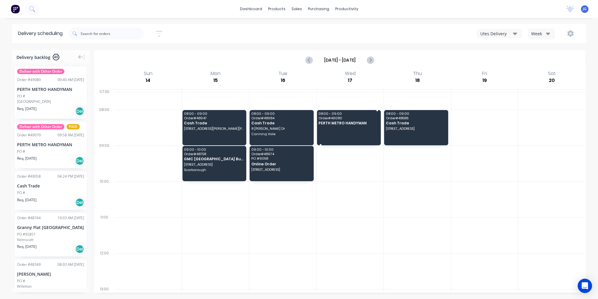
drag, startPoint x: 57, startPoint y: 100, endPoint x: 340, endPoint y: 120, distance: 283.3
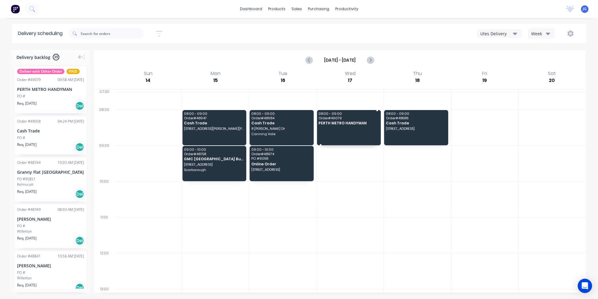
drag, startPoint x: 37, startPoint y: 94, endPoint x: 358, endPoint y: 127, distance: 323.5
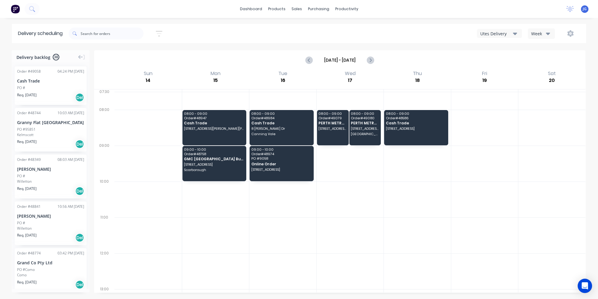
click at [435, 171] on div at bounding box center [417, 164] width 67 height 36
